Goal: Transaction & Acquisition: Purchase product/service

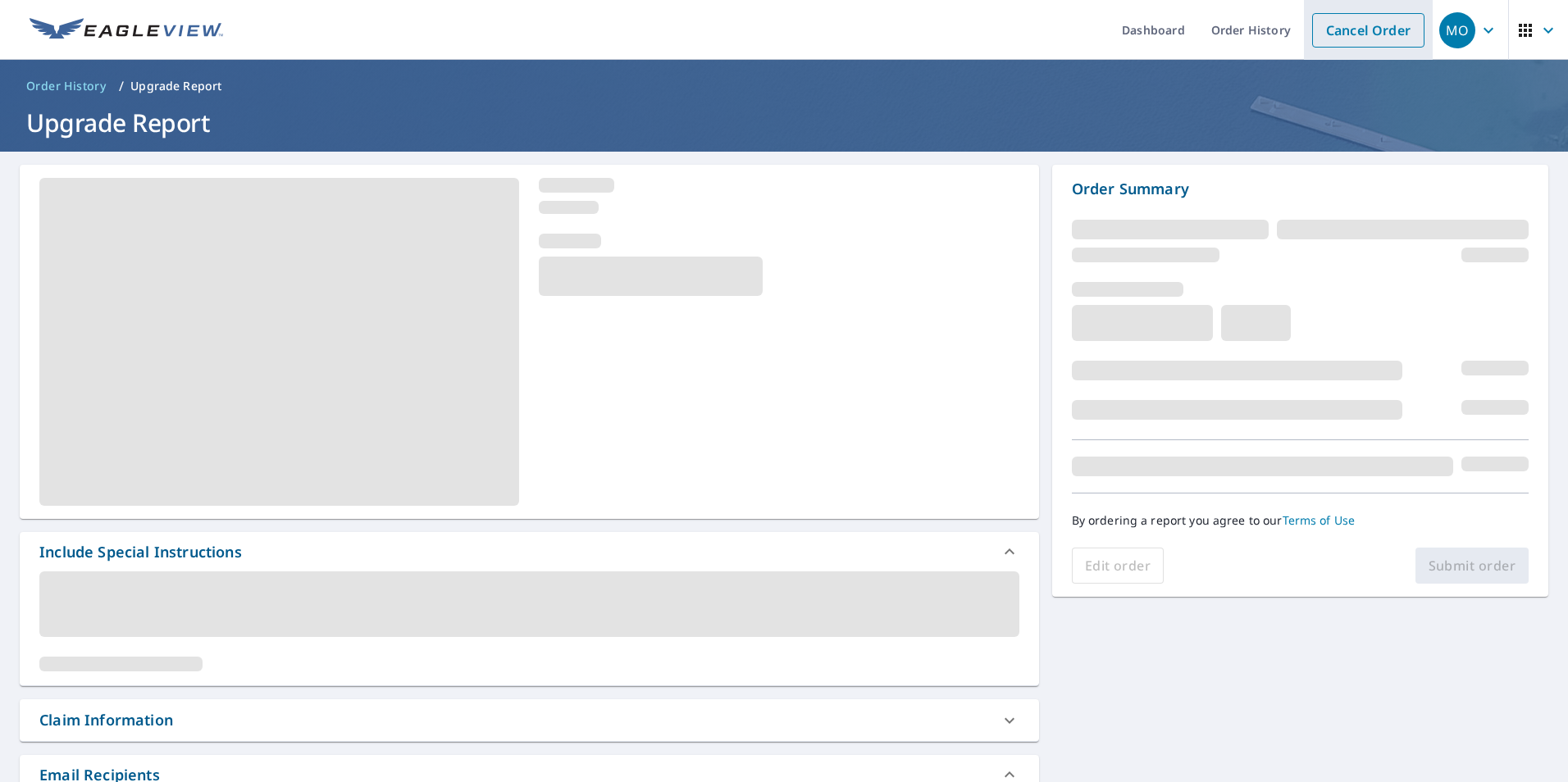
click at [1346, 36] on link "Cancel Order" at bounding box center [1368, 30] width 112 height 34
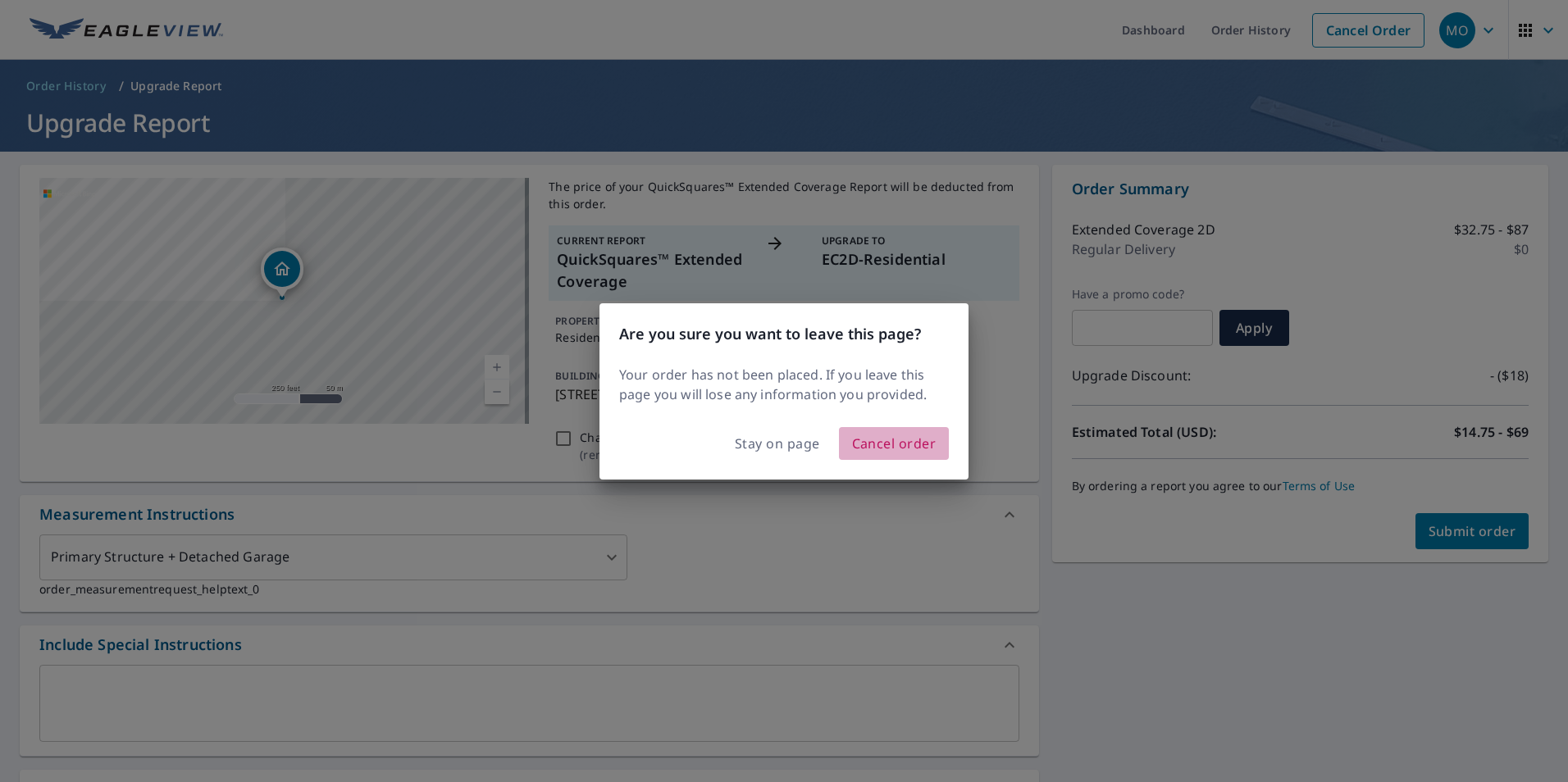
click at [880, 448] on span "Cancel order" at bounding box center [895, 444] width 85 height 23
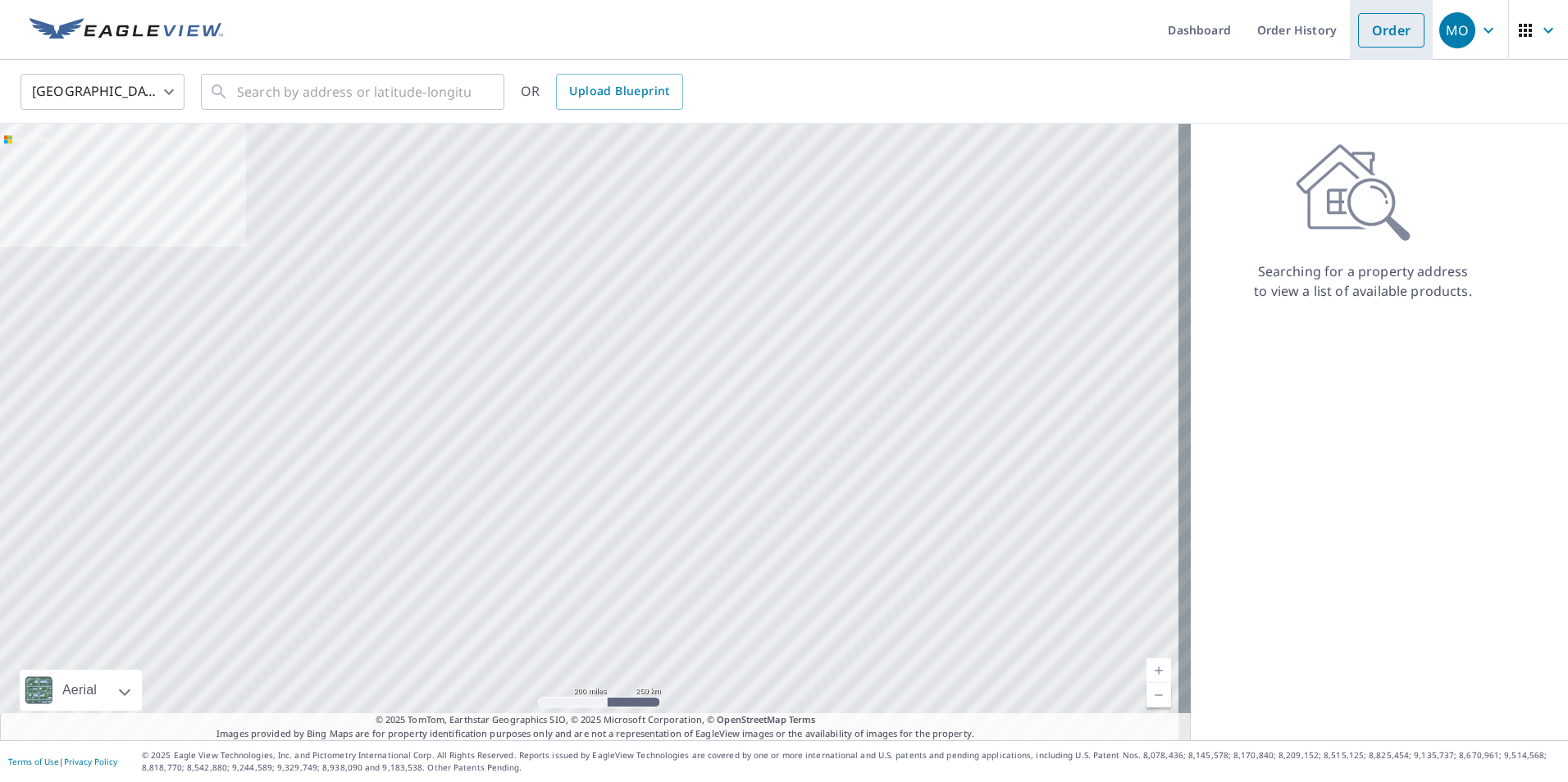
click at [1376, 23] on link "Order" at bounding box center [1391, 30] width 67 height 34
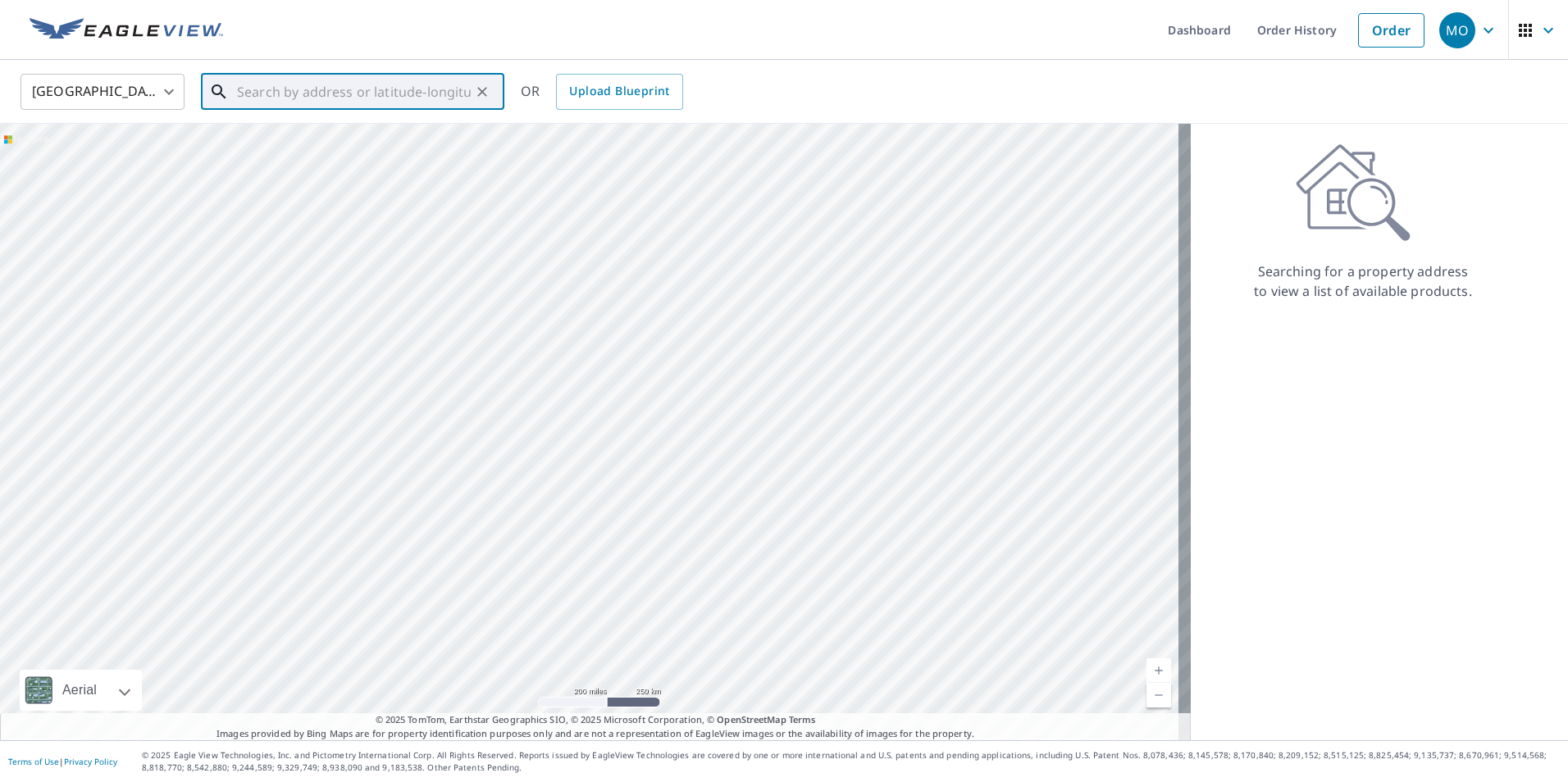
click at [417, 89] on input "text" at bounding box center [353, 91] width 234 height 46
click at [317, 150] on p "[GEOGRAPHIC_DATA], NC 28277" at bounding box center [362, 158] width 258 height 17
type input "[STREET_ADDRESS][PERSON_NAME]"
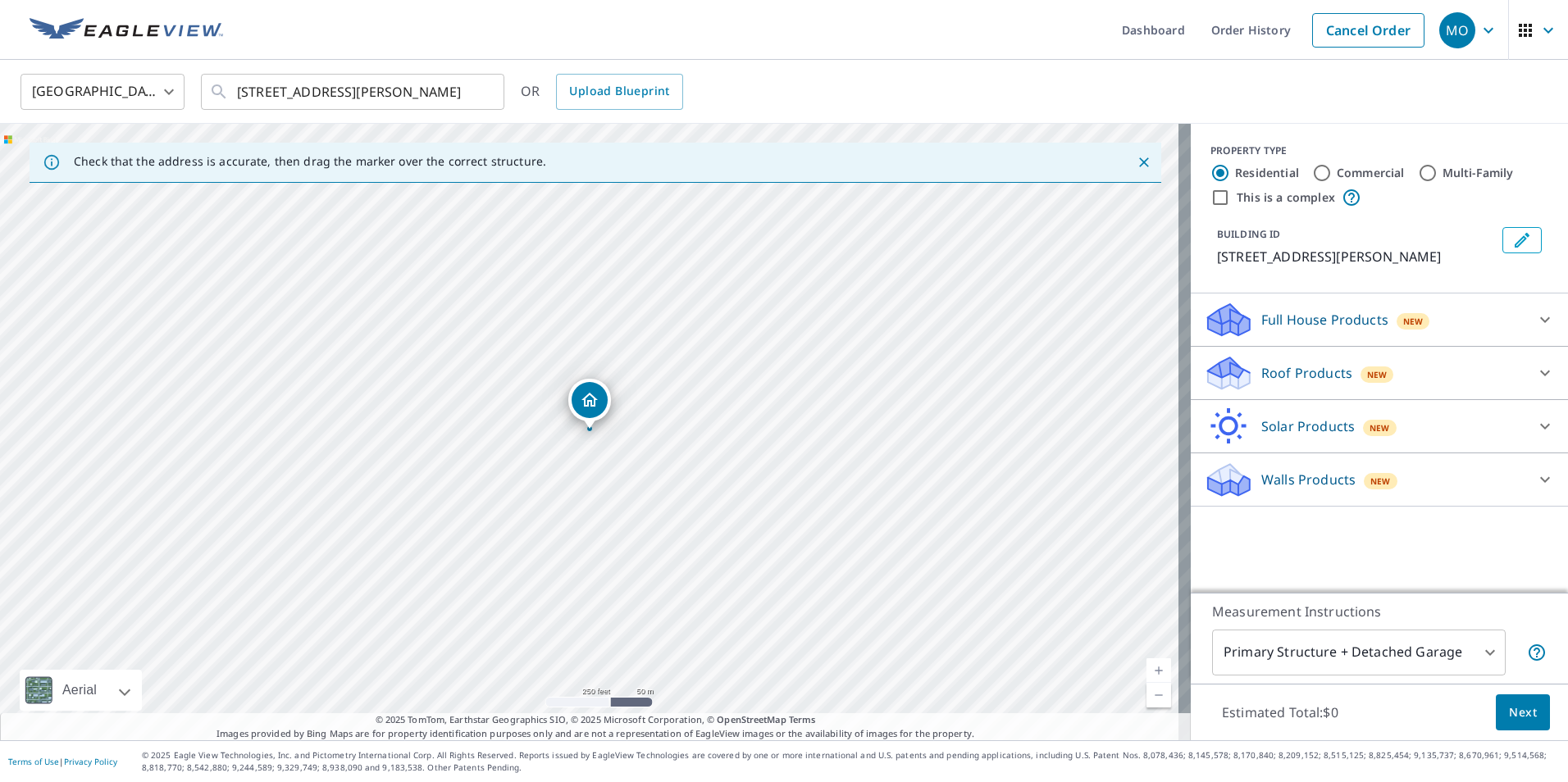
click at [1311, 371] on p "Roof Products" at bounding box center [1306, 373] width 91 height 20
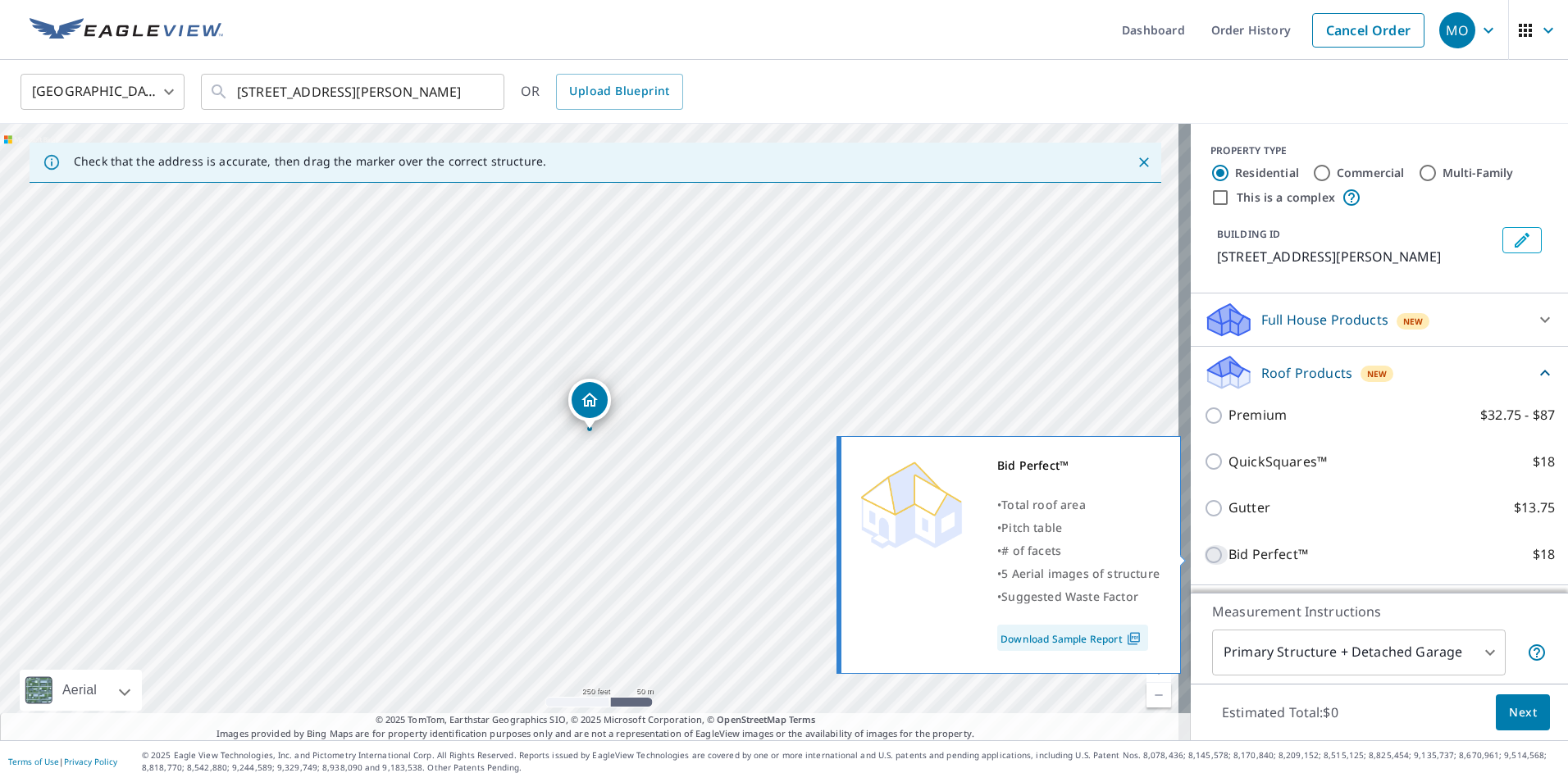
click at [1204, 551] on input "Bid Perfect™ $18" at bounding box center [1216, 555] width 25 height 20
checkbox input "true"
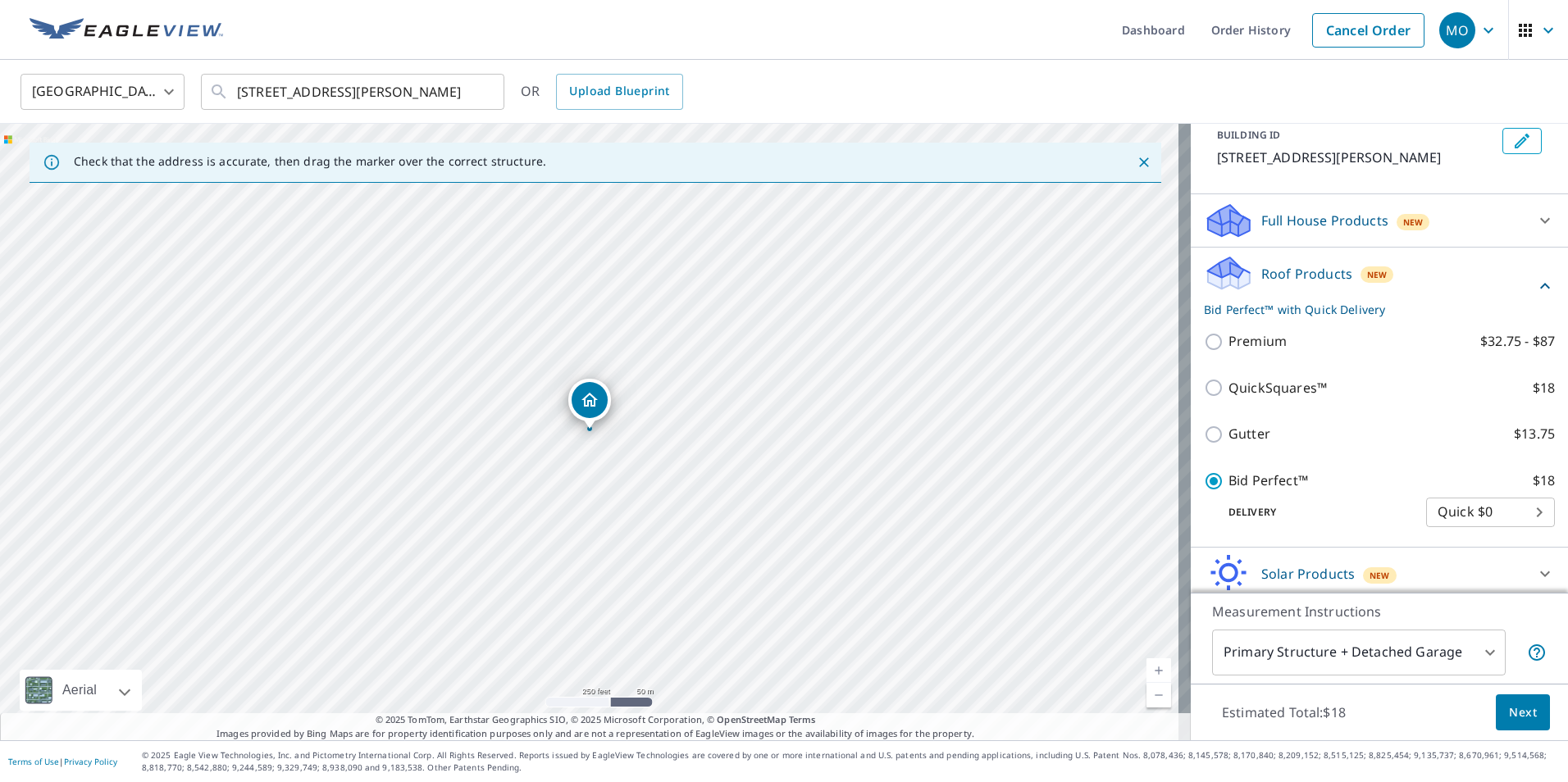
scroll to position [101, 0]
click at [1509, 711] on span "Next" at bounding box center [1523, 712] width 28 height 21
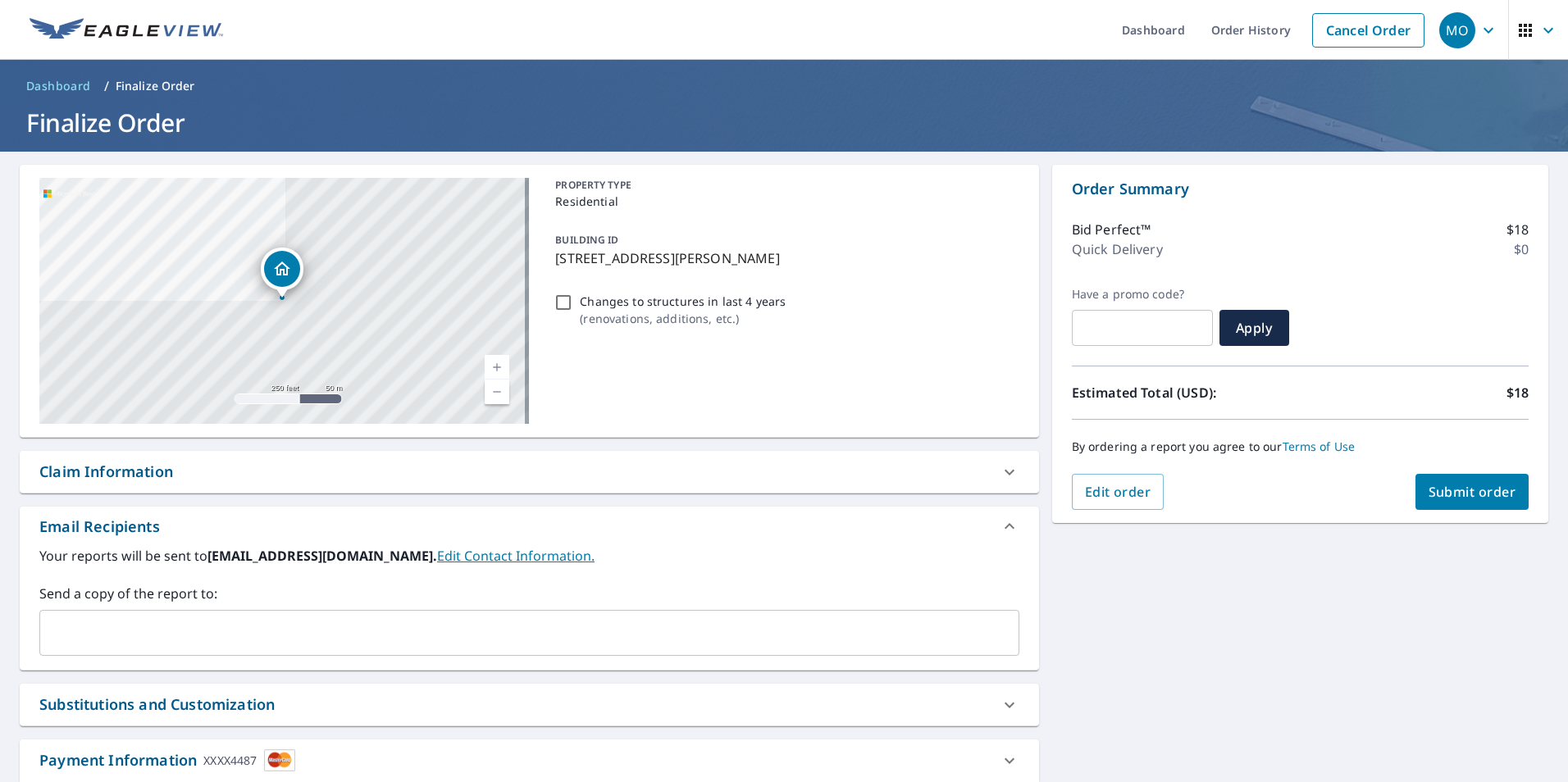
scroll to position [65, 0]
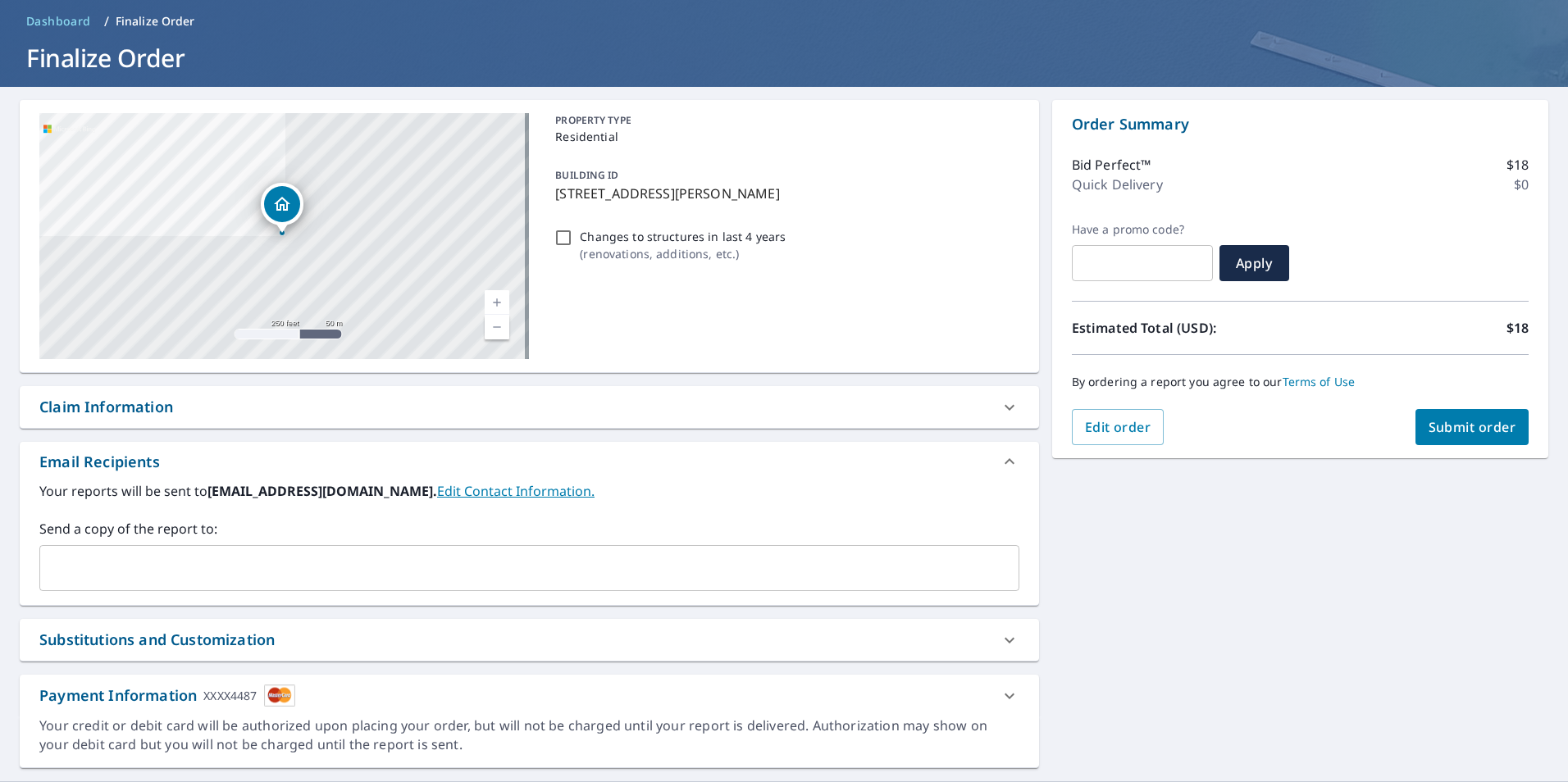
click at [84, 573] on input "text" at bounding box center [516, 568] width 940 height 31
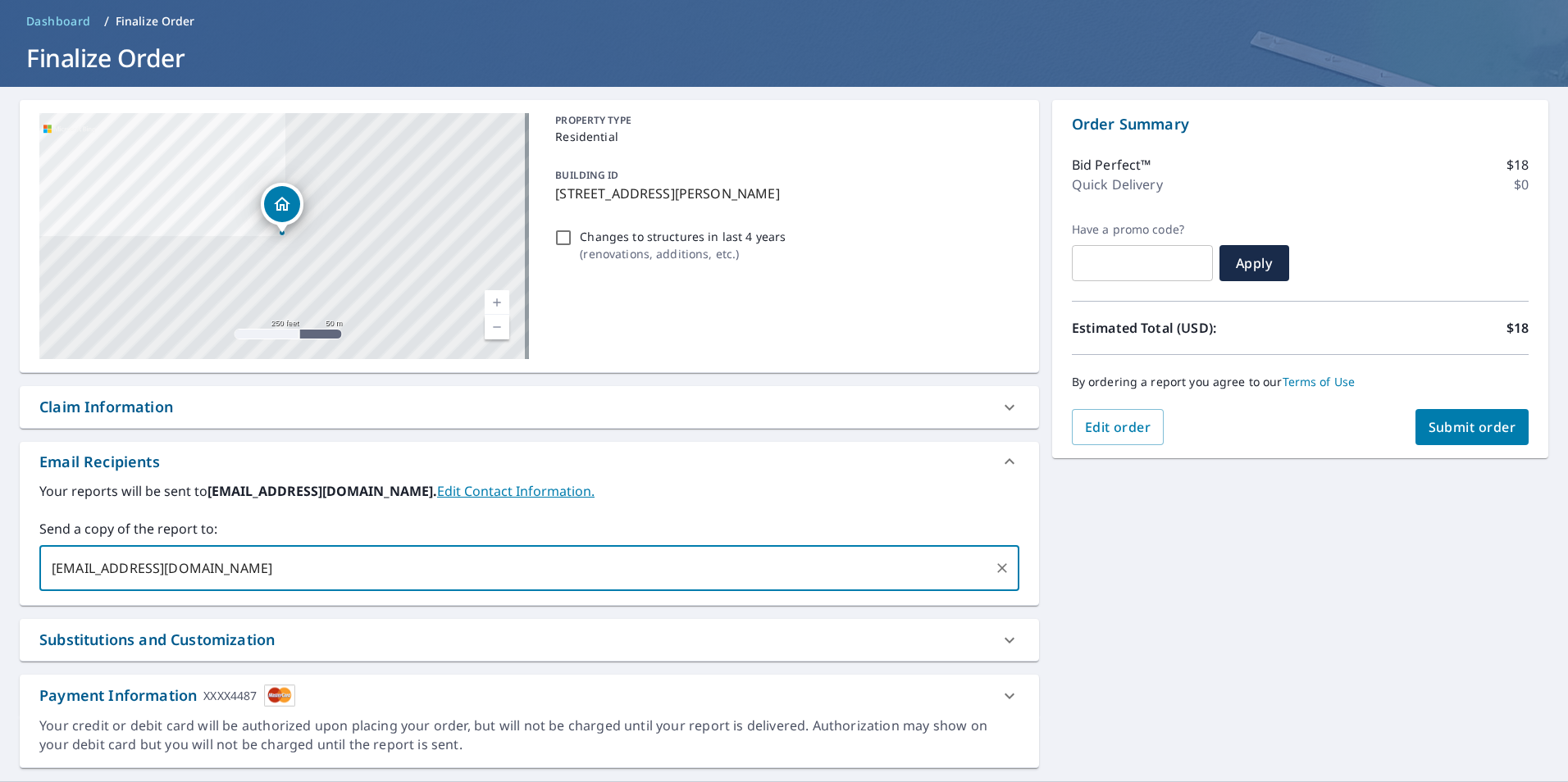
type input "[EMAIL_ADDRESS][DOMAIN_NAME]"
click at [1442, 434] on span "Submit order" at bounding box center [1472, 427] width 88 height 18
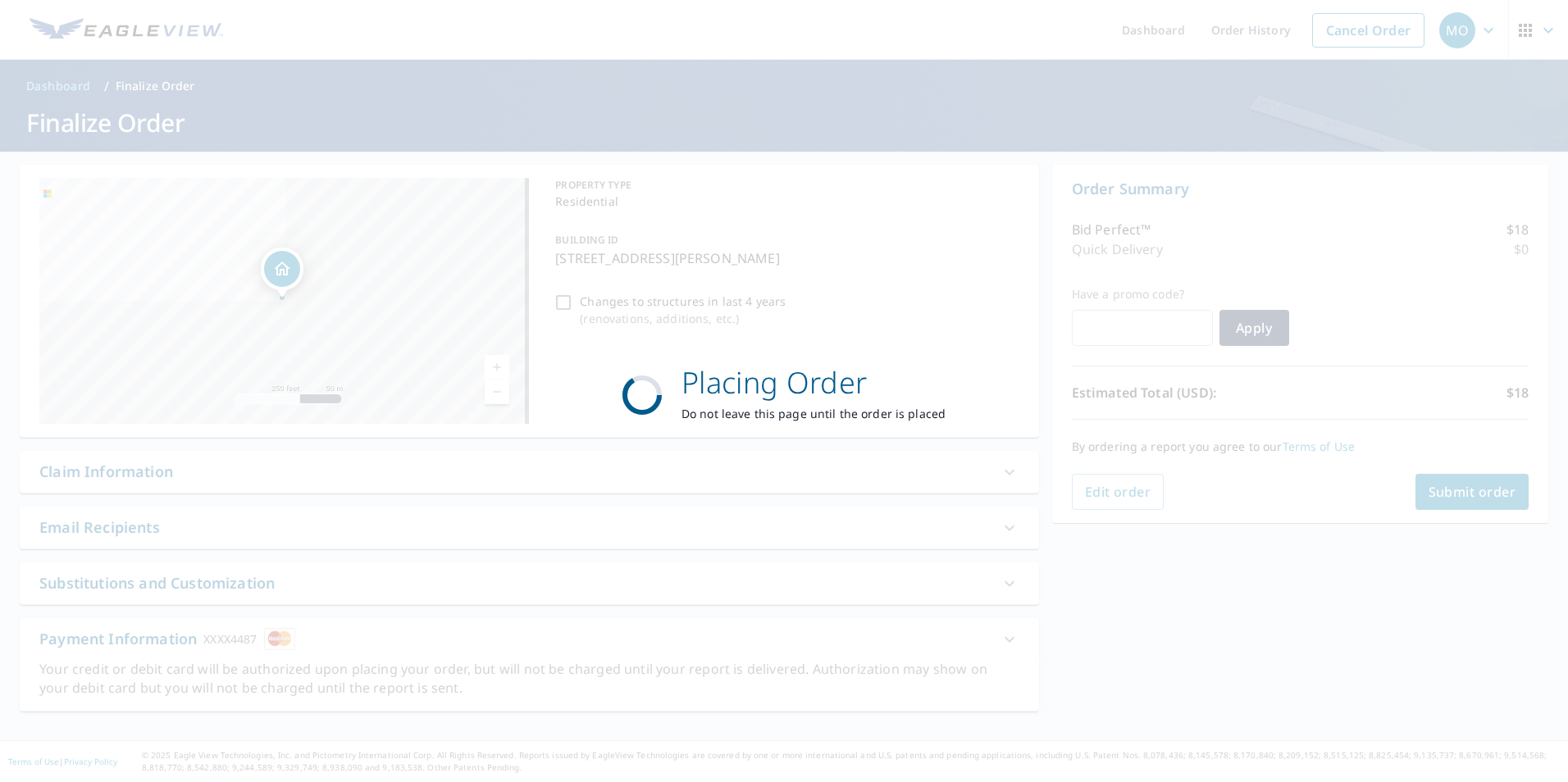
scroll to position [0, 0]
